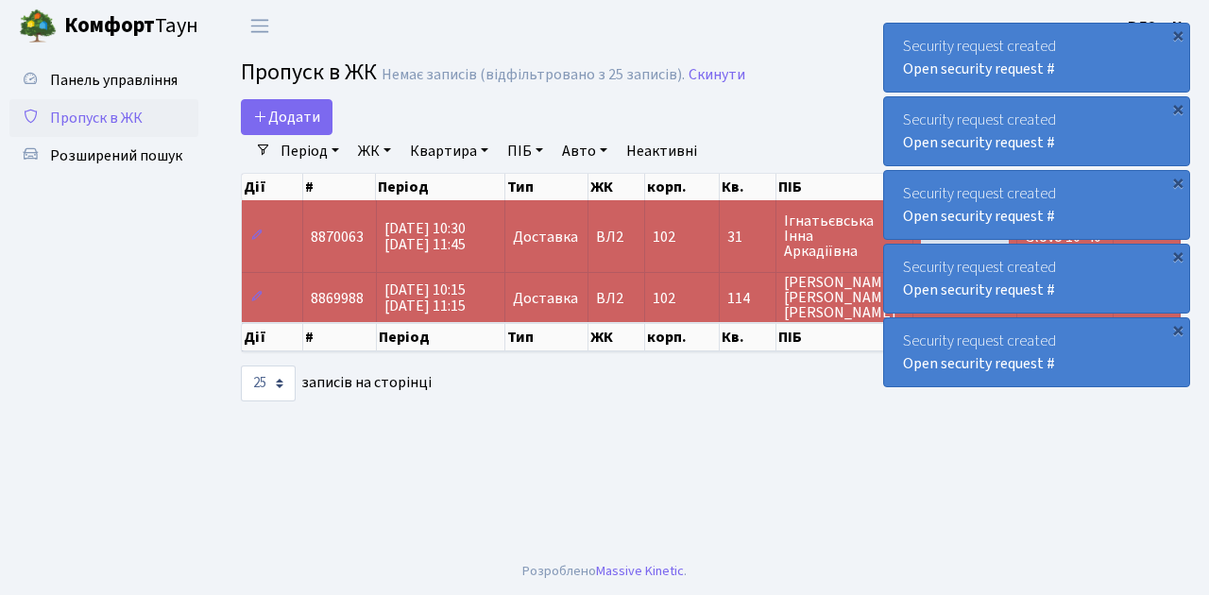
select select "25"
click at [321, 128] on link "Додати" at bounding box center [287, 117] width 92 height 36
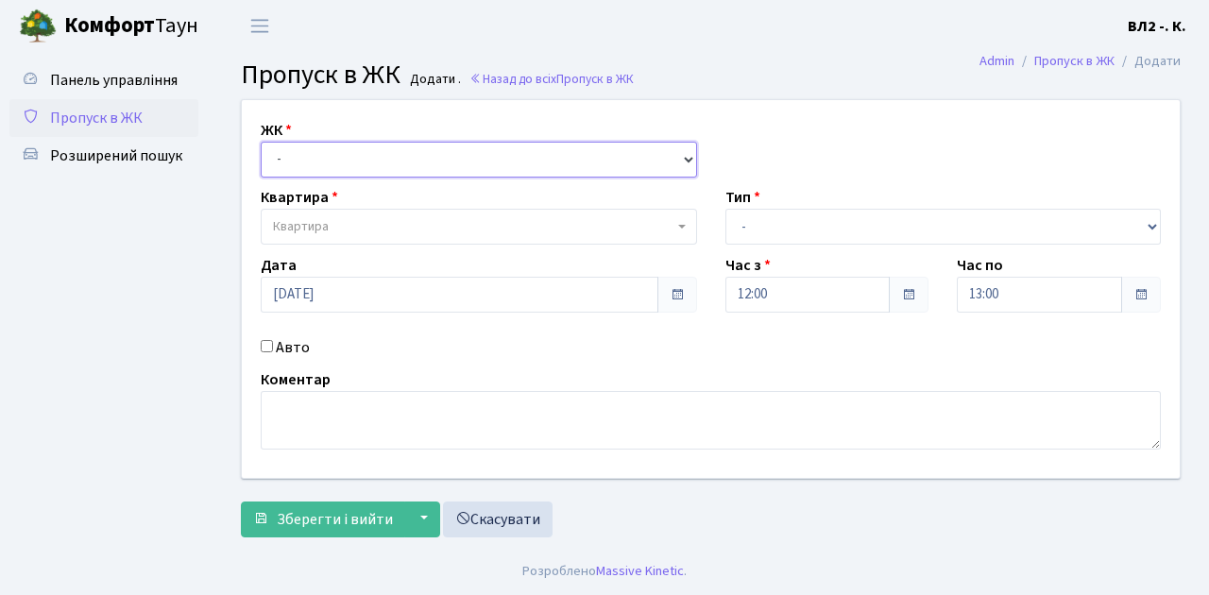
drag, startPoint x: 688, startPoint y: 157, endPoint x: 673, endPoint y: 158, distance: 15.1
click at [688, 157] on select "- ВЛ1, Ужгородський пров., 4/1 ВЛ2, Голосіївський просп., 76 ВЛ3, пр.Голосіївсь…" at bounding box center [479, 160] width 436 height 36
select select "317"
click at [261, 142] on select "- ВЛ1, Ужгородський пров., 4/1 ВЛ2, Голосіївський просп., 76 ВЛ3, пр.Голосіївсь…" at bounding box center [479, 160] width 436 height 36
select select
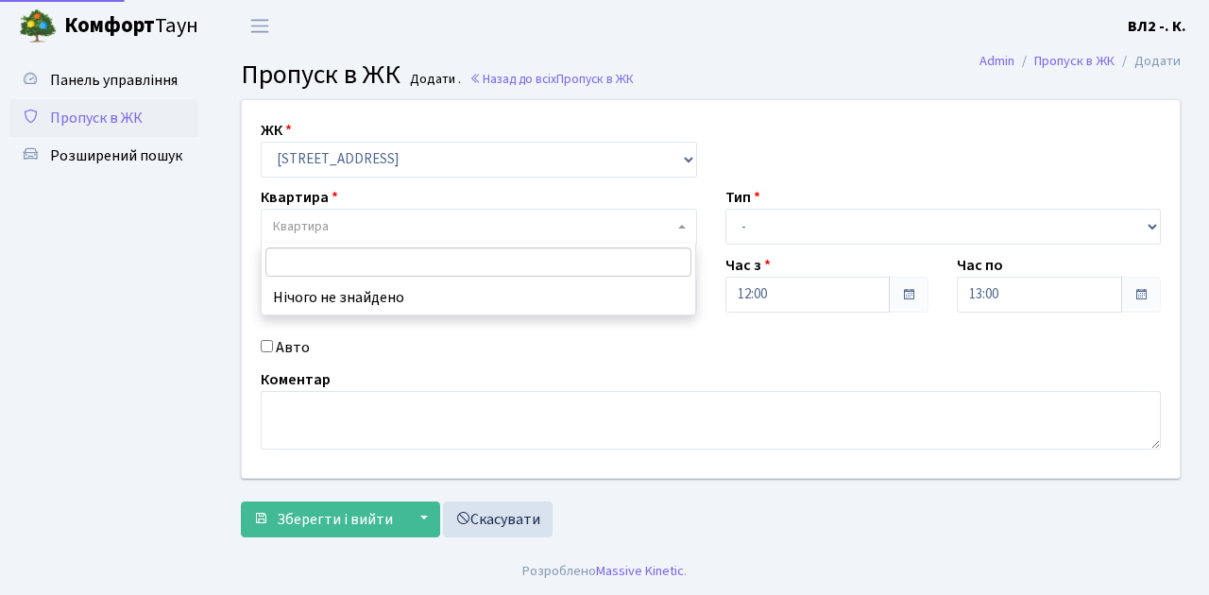
click at [678, 222] on span "Квартира" at bounding box center [479, 227] width 436 height 36
type input "119"
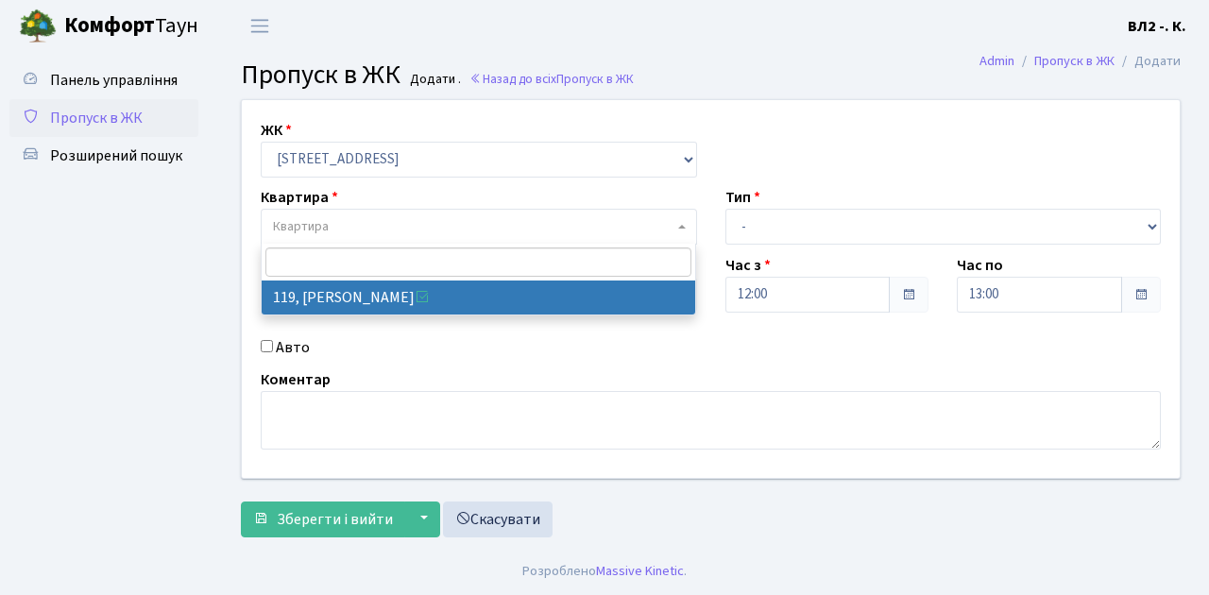
select select "38293"
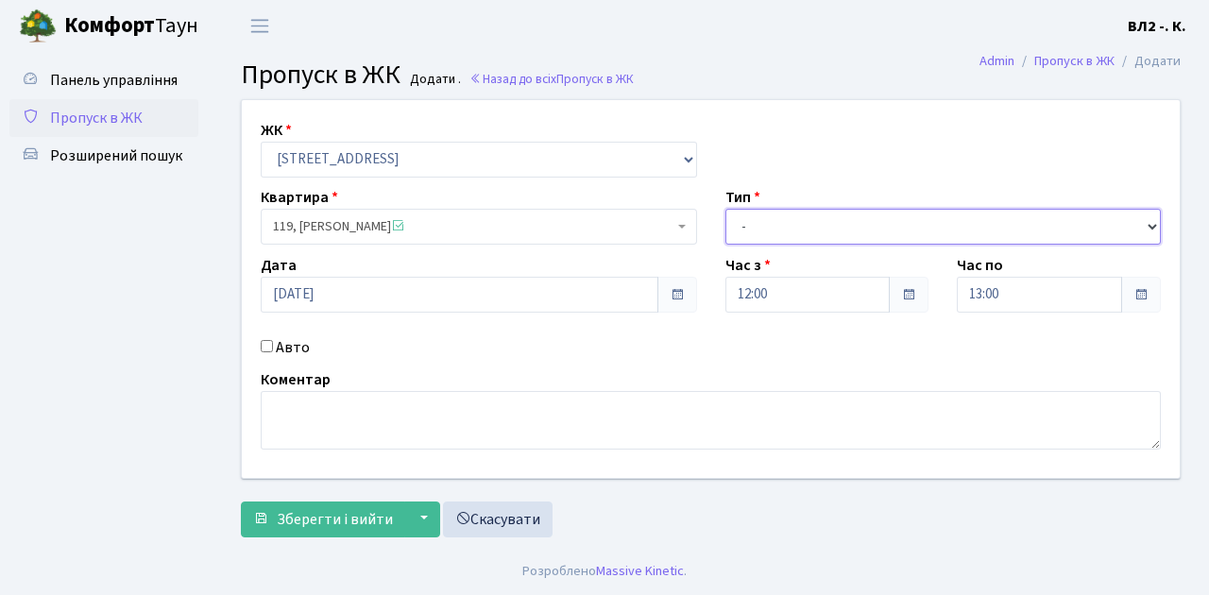
click at [1153, 224] on select "- Доставка Таксі Гості Сервіс" at bounding box center [944, 227] width 436 height 36
select select "1"
click at [726, 209] on select "- Доставка Таксі Гості Сервіс" at bounding box center [944, 227] width 436 height 36
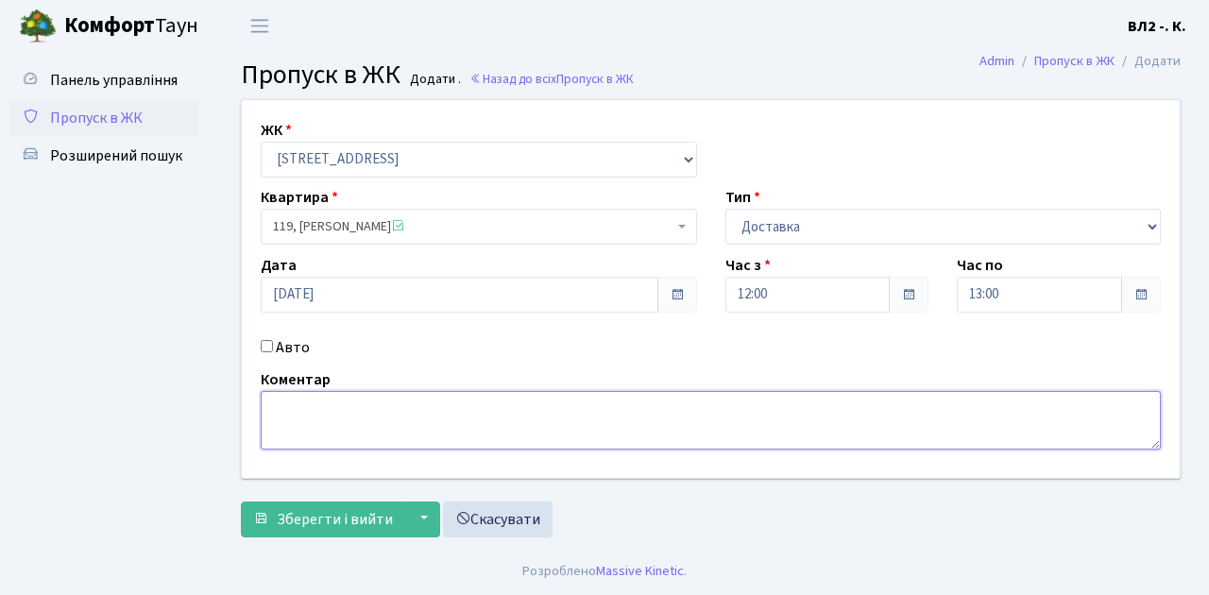
click at [299, 401] on textarea at bounding box center [711, 420] width 900 height 59
type textarea "Glovo 12-02"
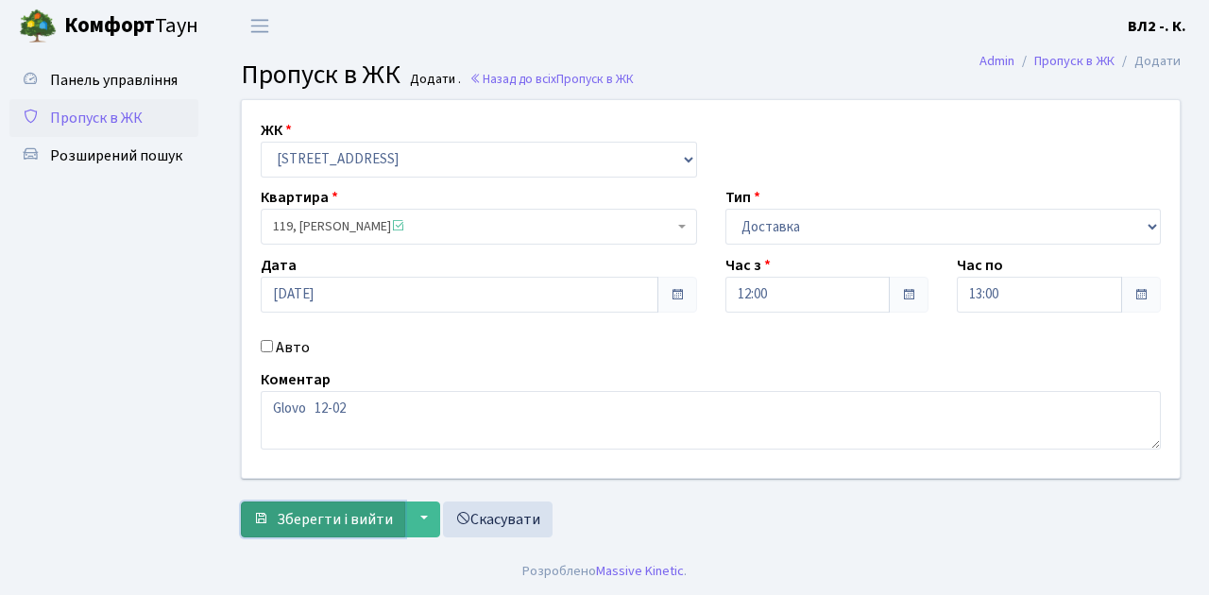
click at [290, 526] on span "Зберегти і вийти" at bounding box center [335, 519] width 116 height 21
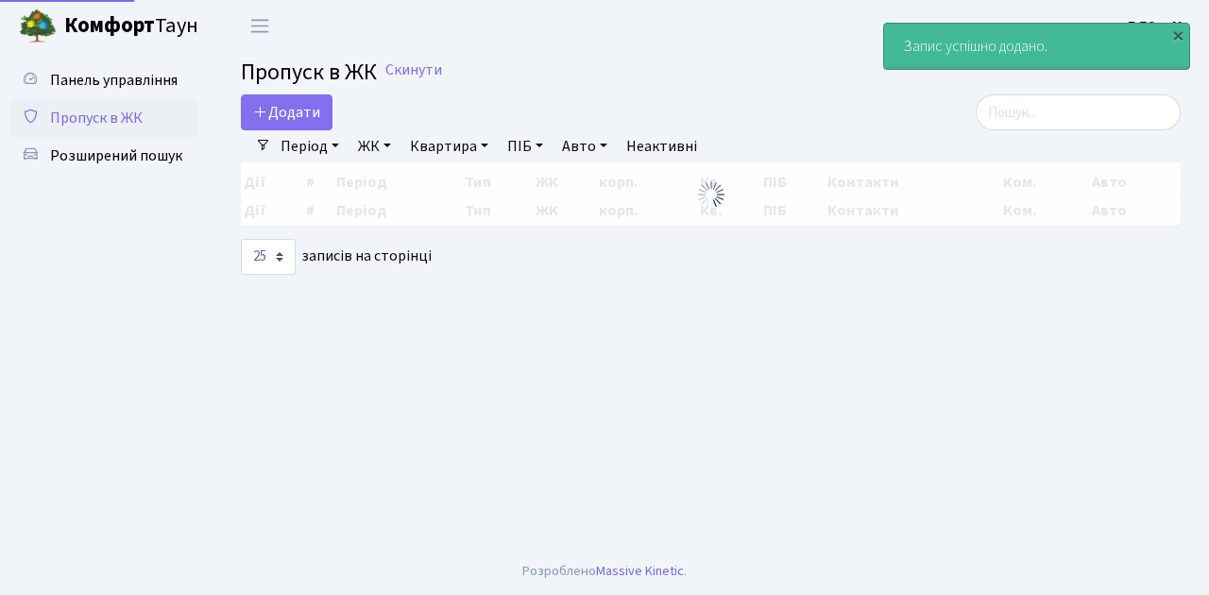
select select "25"
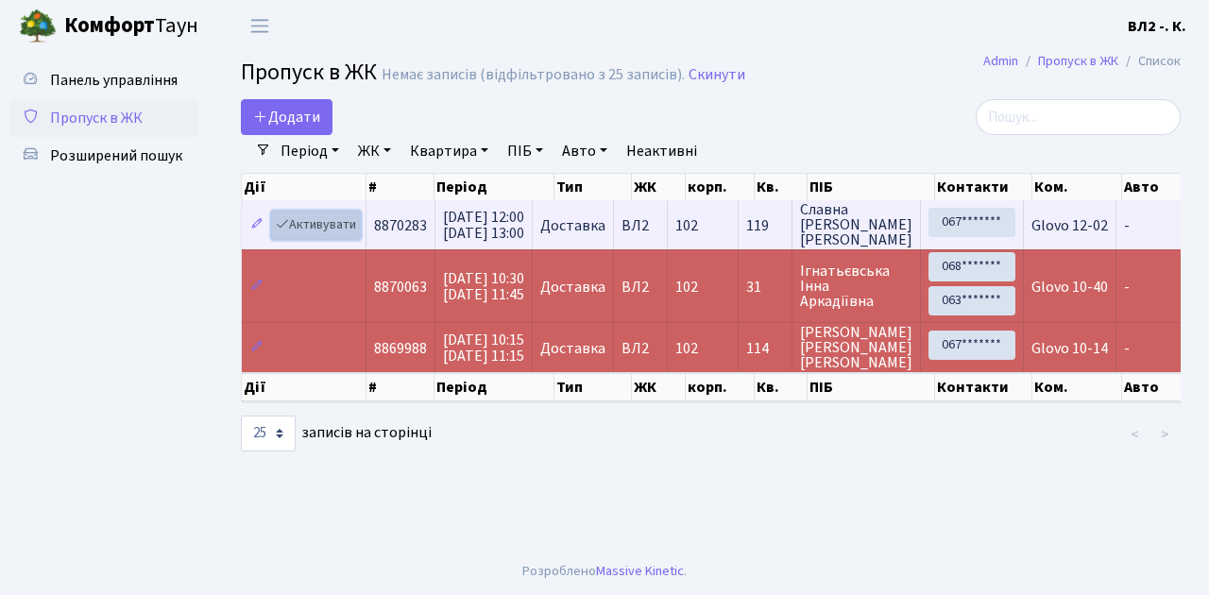
click at [350, 235] on link "Активувати" at bounding box center [316, 225] width 90 height 29
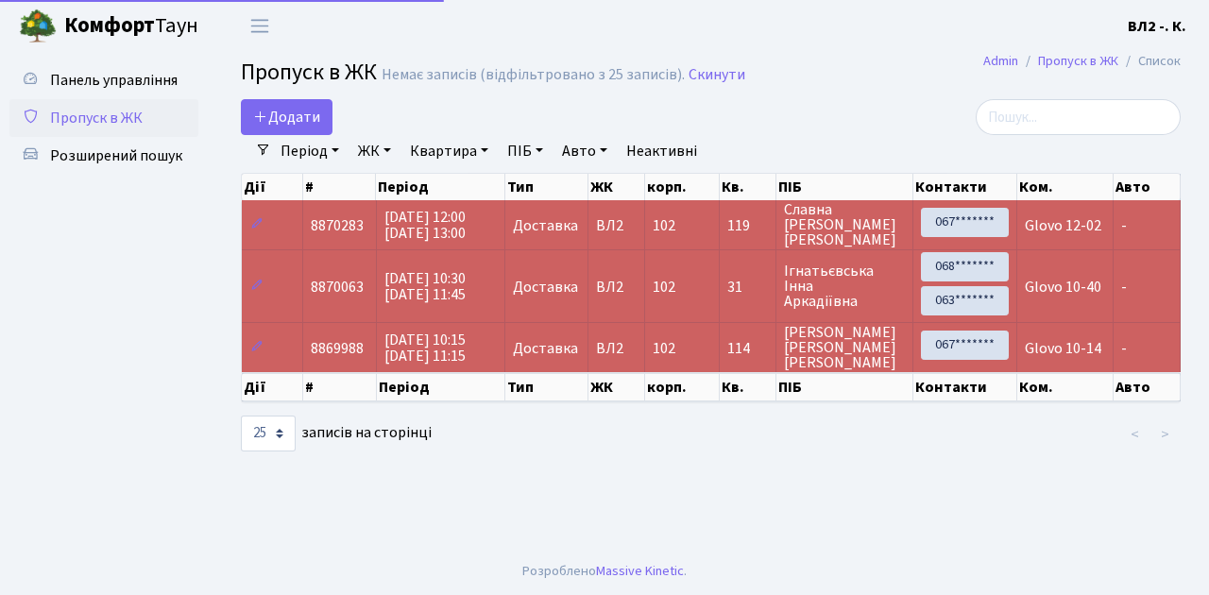
select select "25"
click at [491, 470] on main "Admin Пропуск в ЖК Список Пропуск в ЖК Немає записів (відфільтровано з 25 запис…" at bounding box center [711, 300] width 997 height 496
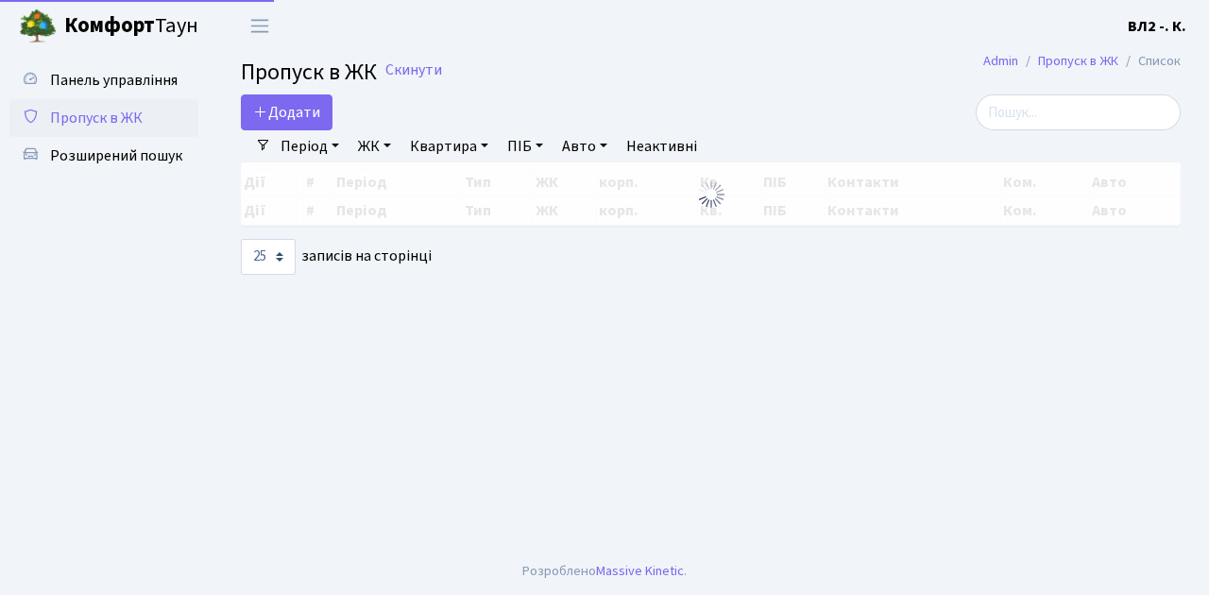
select select "25"
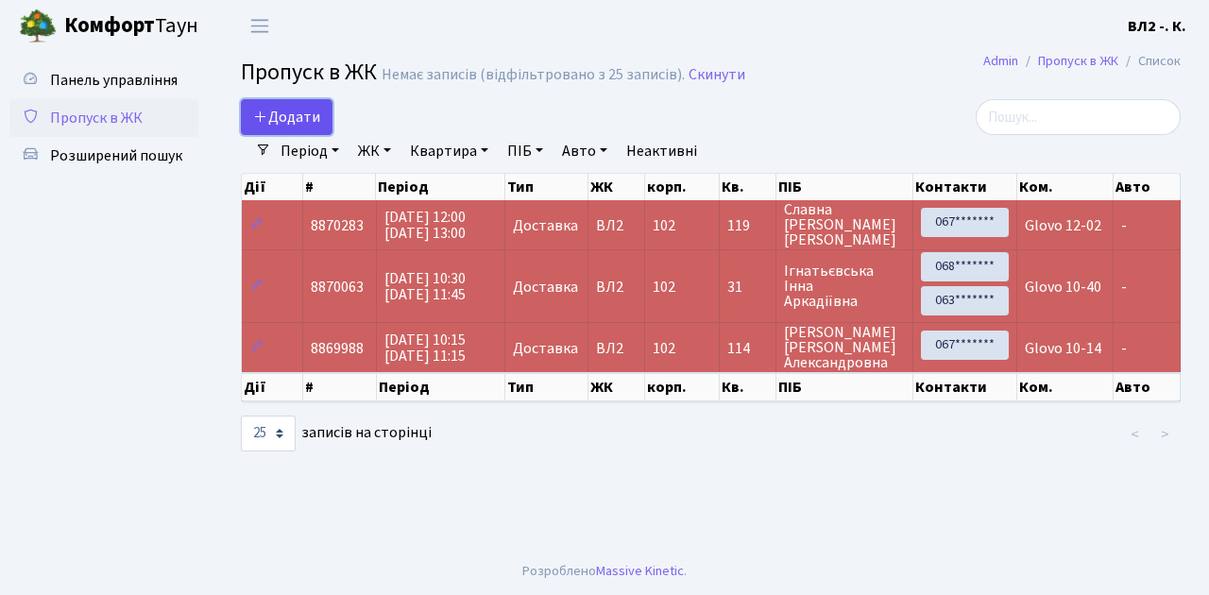
click at [318, 127] on span "Додати" at bounding box center [286, 117] width 67 height 21
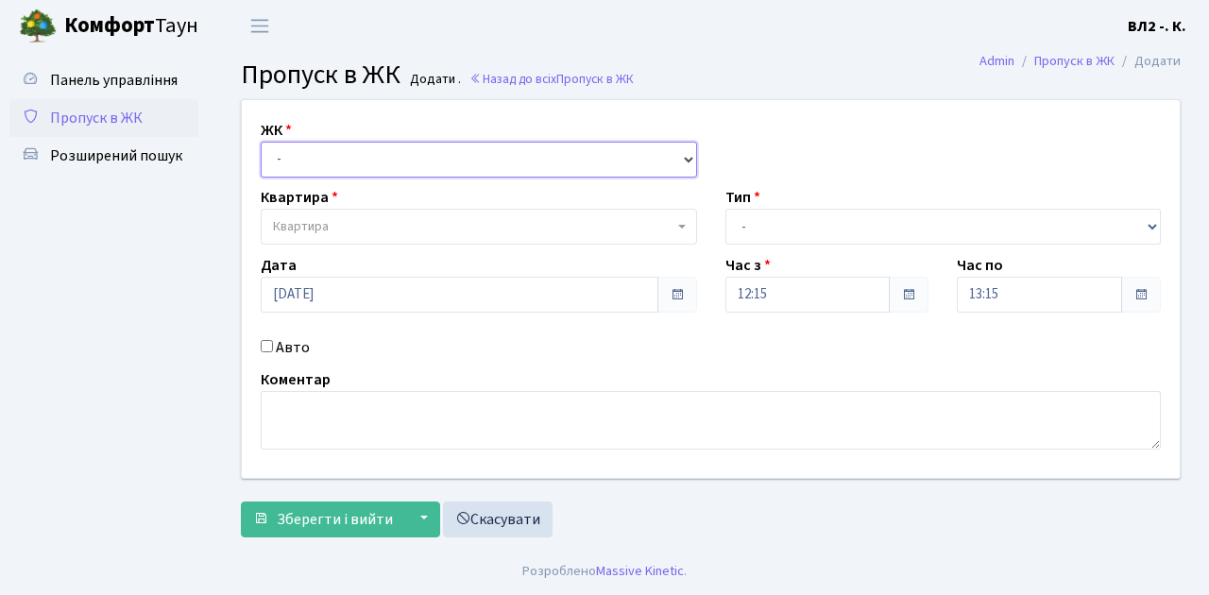
click at [683, 154] on select "- ВЛ1, Ужгородський пров., 4/1 ВЛ2, Голосіївський просп., 76 ВЛ3, пр.Голосіївсь…" at bounding box center [479, 160] width 436 height 36
select select "317"
click at [261, 142] on select "- ВЛ1, Ужгородський пров., 4/1 ВЛ2, Голосіївський просп., 76 ВЛ3, пр.Голосіївсь…" at bounding box center [479, 160] width 436 height 36
select select
click at [678, 228] on b at bounding box center [682, 227] width 8 height 4
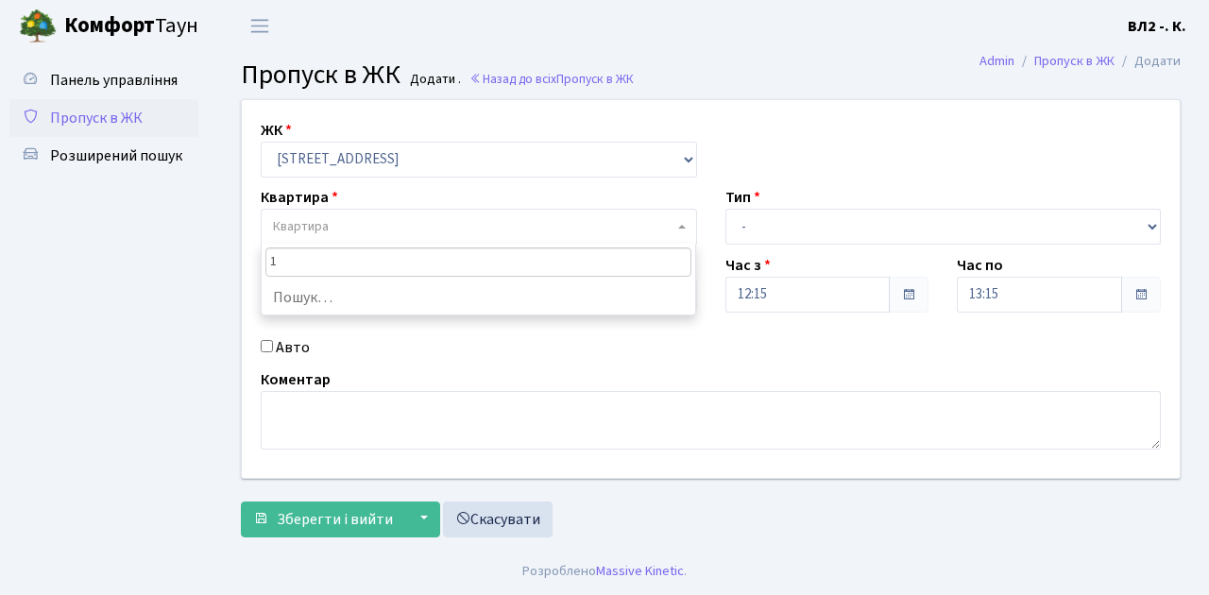
type input "16"
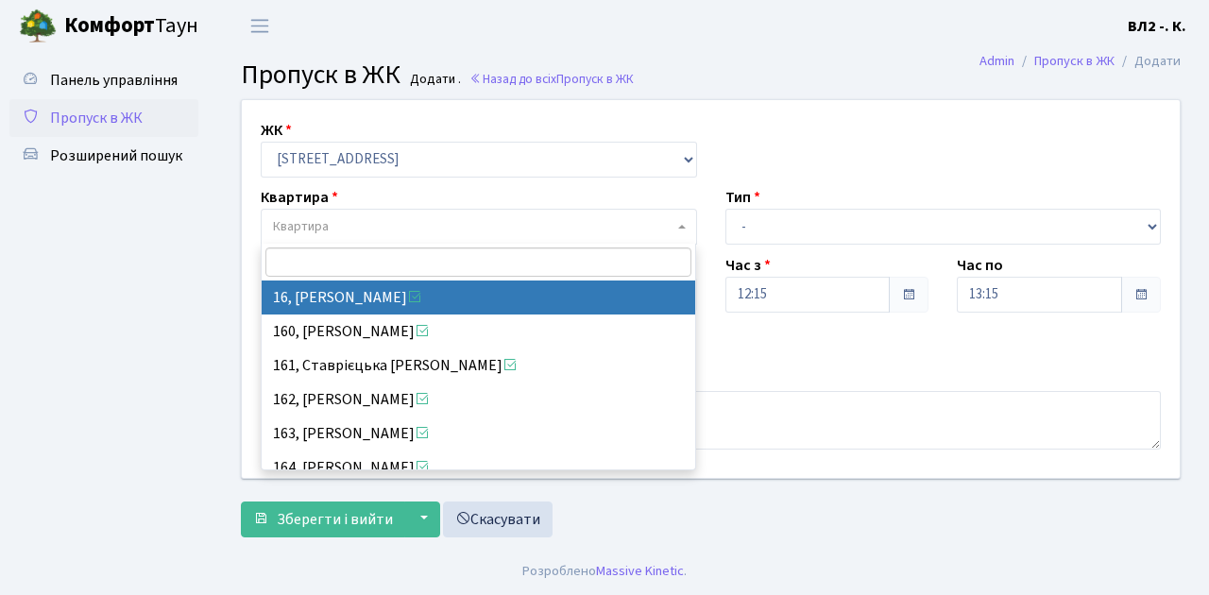
select select "37987"
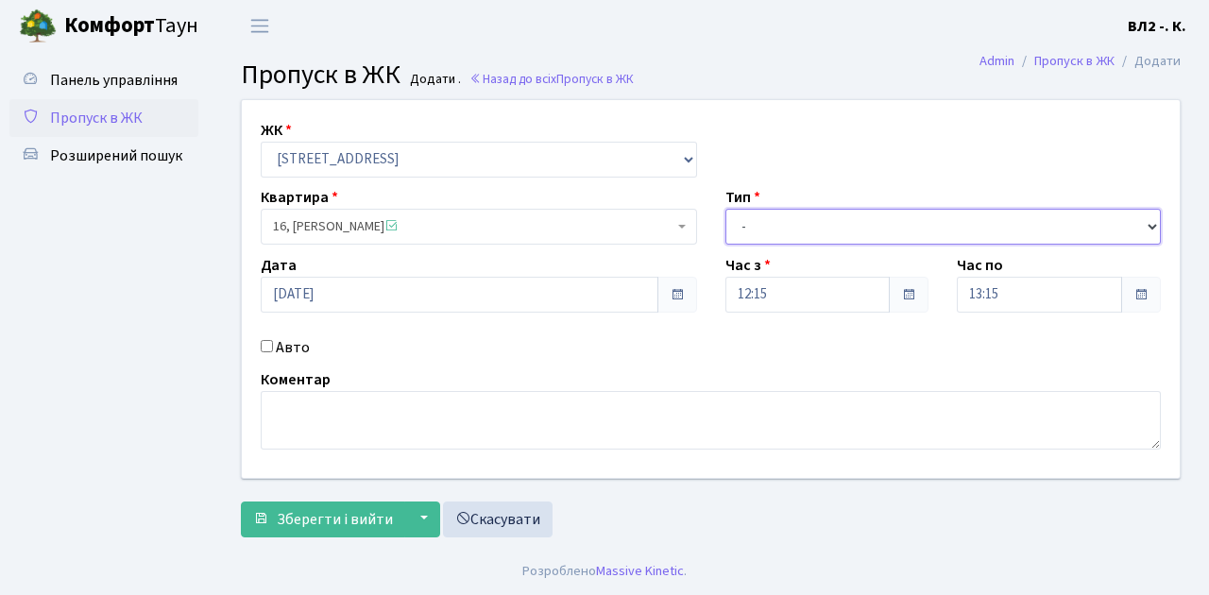
click at [1150, 223] on select "- Доставка Таксі Гості Сервіс" at bounding box center [944, 227] width 436 height 36
select select "1"
click at [726, 209] on select "- Доставка Таксі Гості Сервіс" at bounding box center [944, 227] width 436 height 36
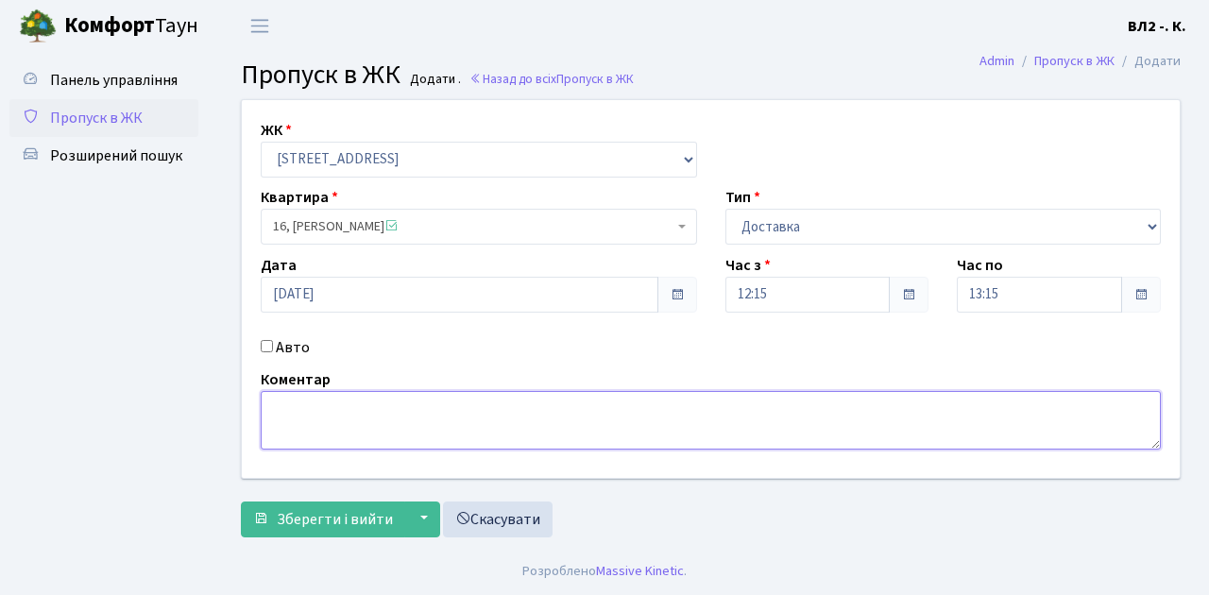
click at [265, 408] on textarea at bounding box center [711, 420] width 900 height 59
type textarea "Glovo 12-13"
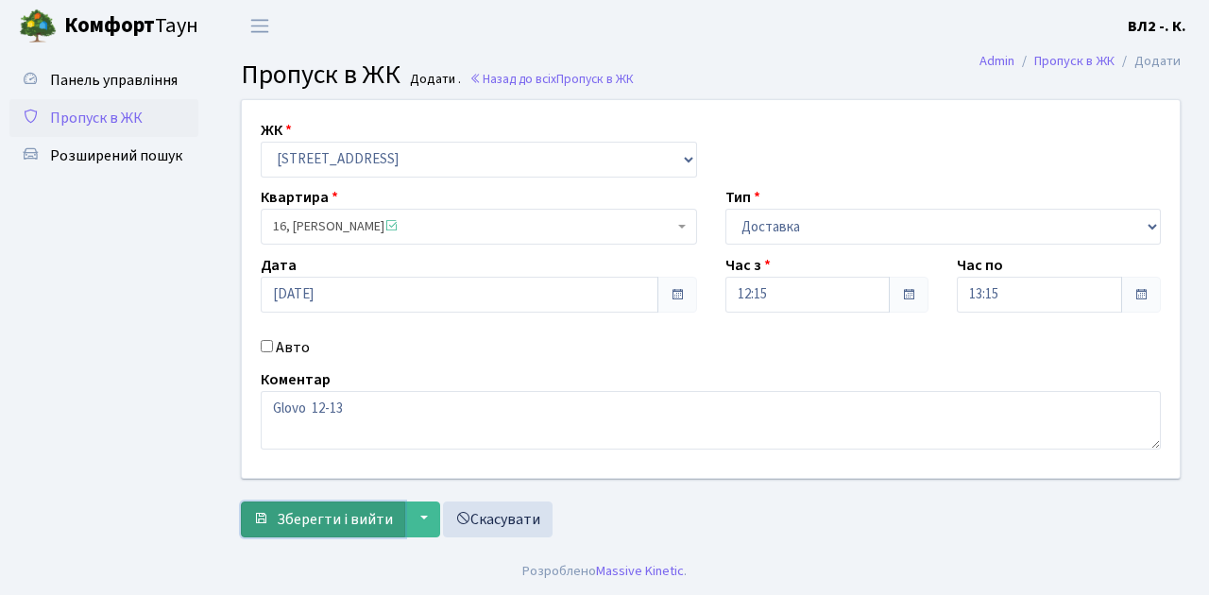
click at [270, 527] on button "Зберегти і вийти" at bounding box center [323, 520] width 164 height 36
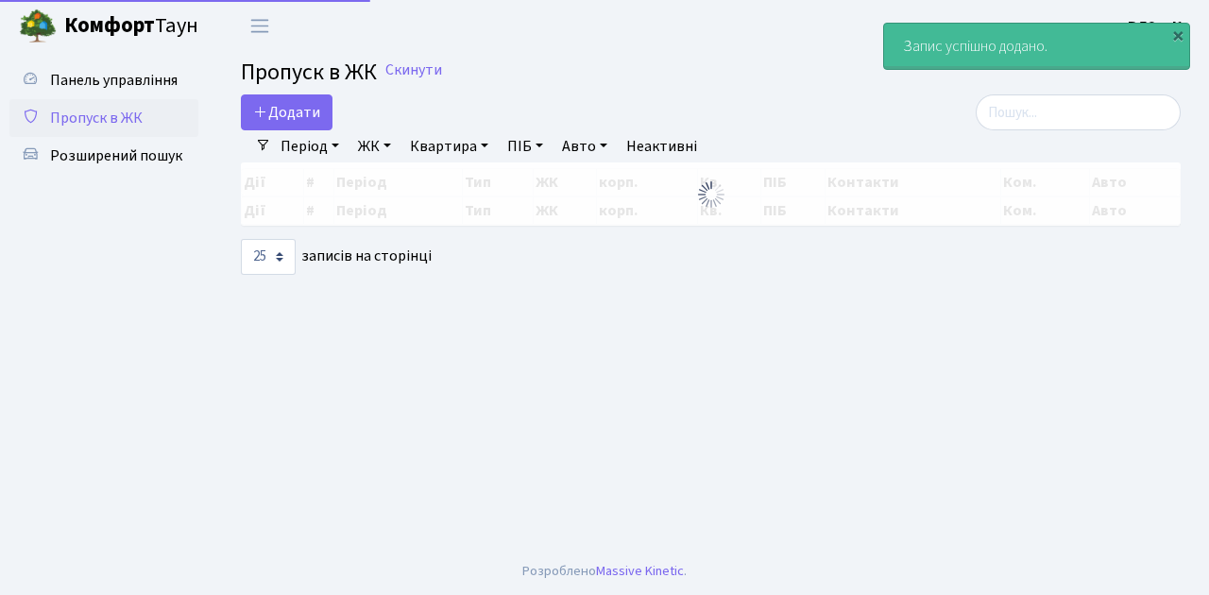
select select "25"
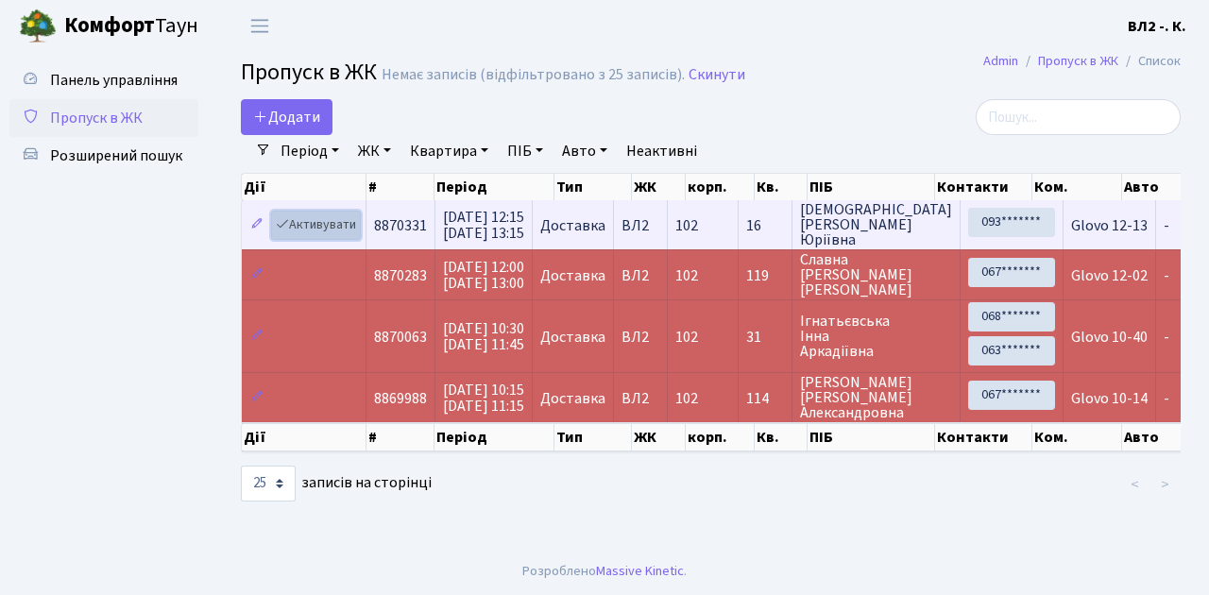
click at [347, 232] on link "Активувати" at bounding box center [316, 225] width 90 height 29
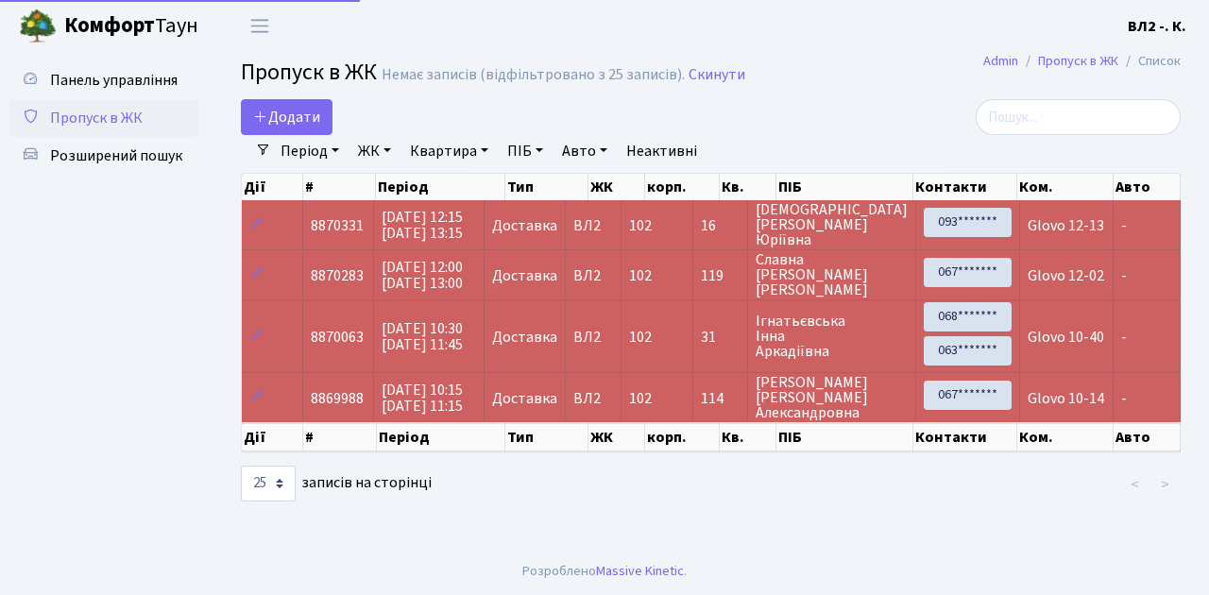
select select "25"
